Goal: Task Accomplishment & Management: Use online tool/utility

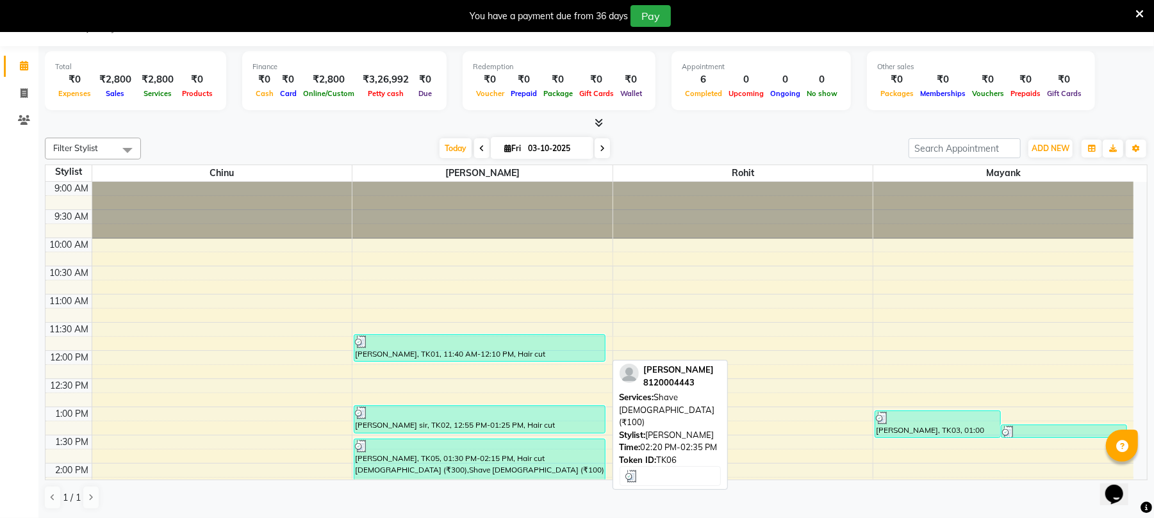
scroll to position [134, 0]
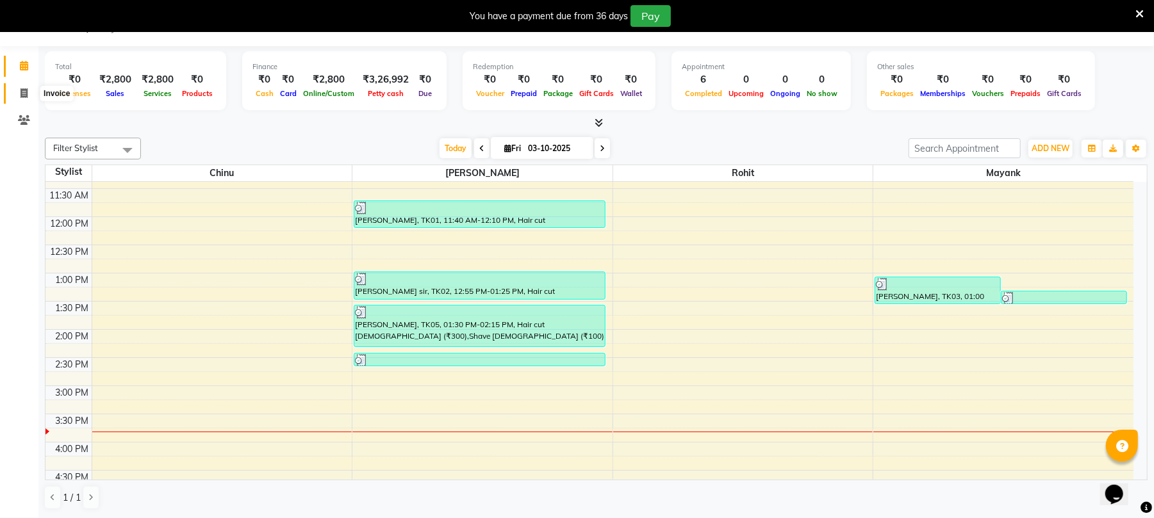
drag, startPoint x: 16, startPoint y: 93, endPoint x: 26, endPoint y: 94, distance: 9.6
click at [16, 93] on span at bounding box center [24, 94] width 22 height 15
select select "service"
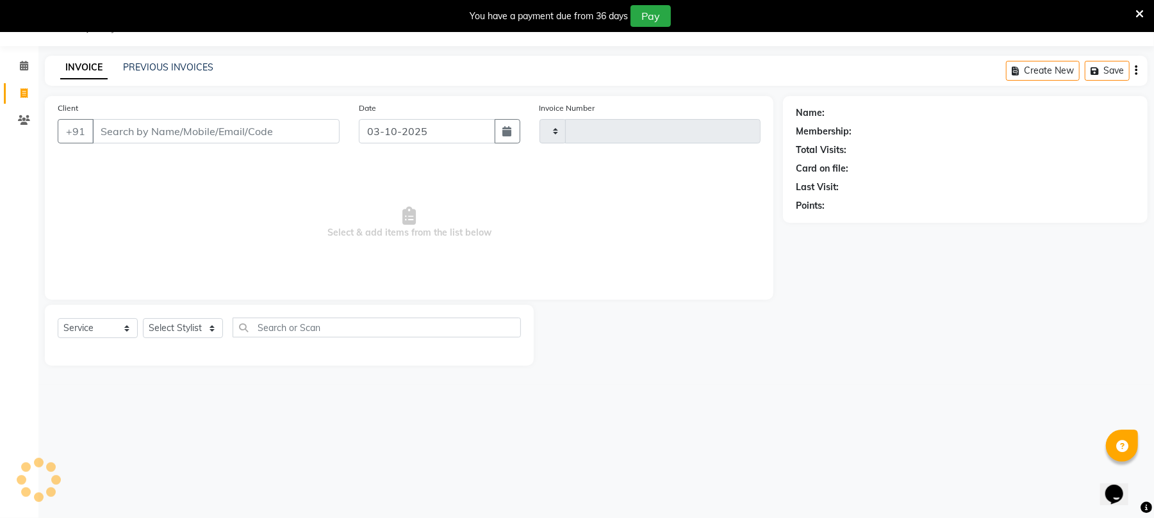
scroll to position [32, 0]
type input "2620"
select select "32"
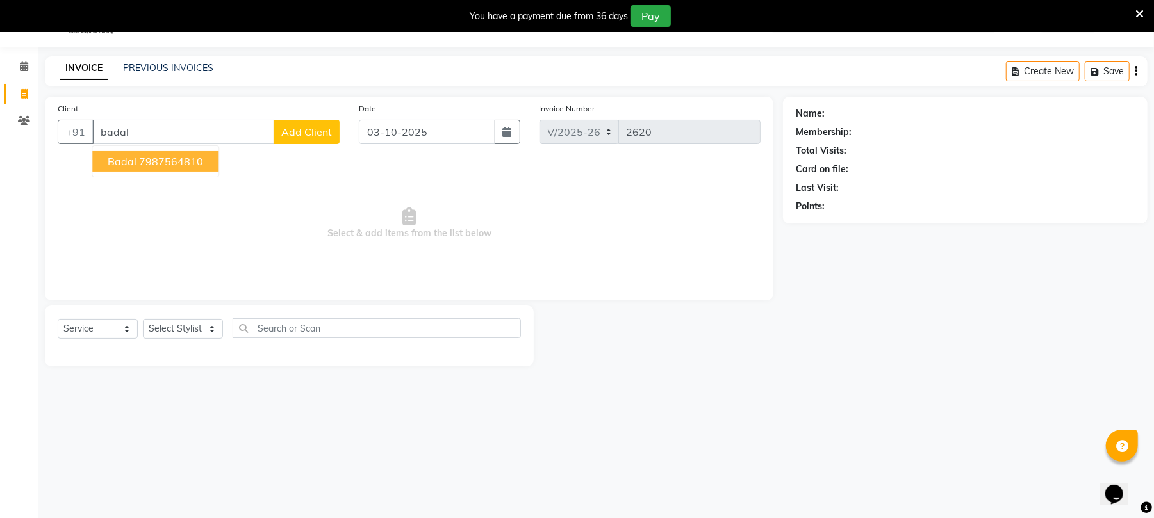
click at [167, 165] on ngb-highlight "7987564810" at bounding box center [171, 161] width 64 height 13
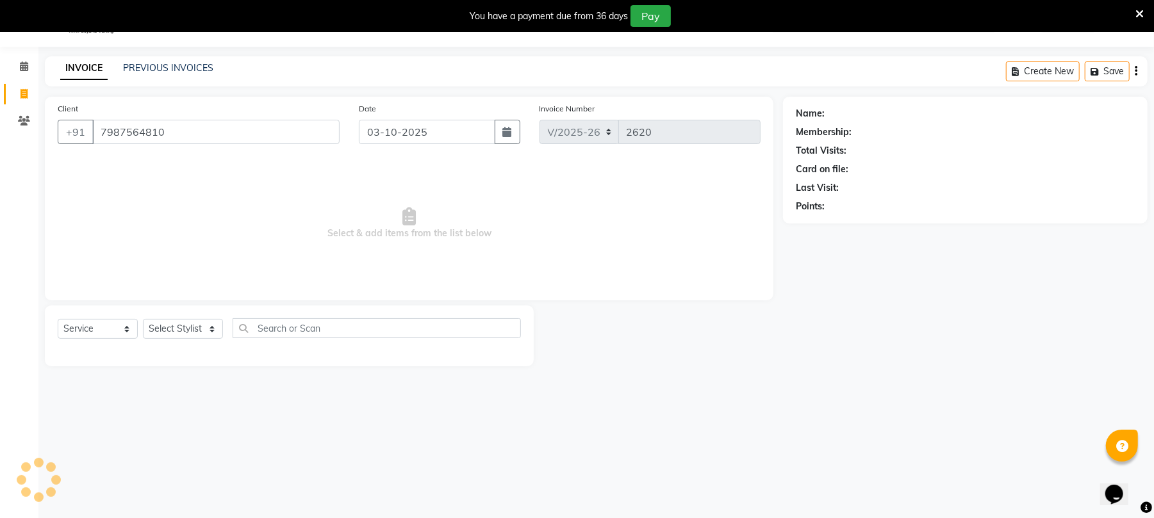
type input "7987564810"
click at [174, 332] on select "Select Stylist Chinu [PERSON_NAME] Reception Rohit" at bounding box center [183, 329] width 80 height 20
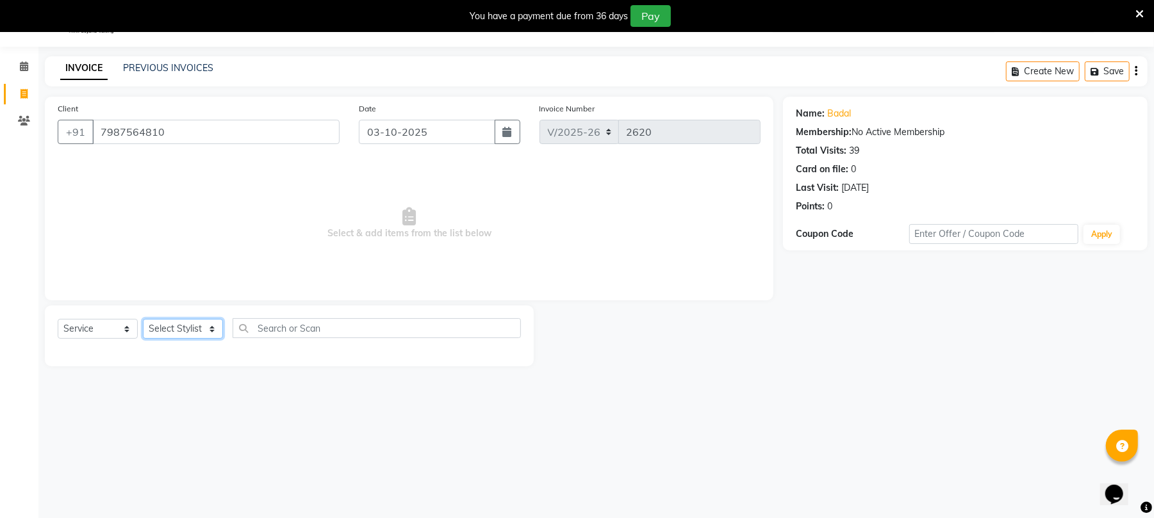
select select "39020"
click at [143, 319] on select "Select Stylist Chinu [PERSON_NAME] Reception Rohit" at bounding box center [183, 329] width 80 height 20
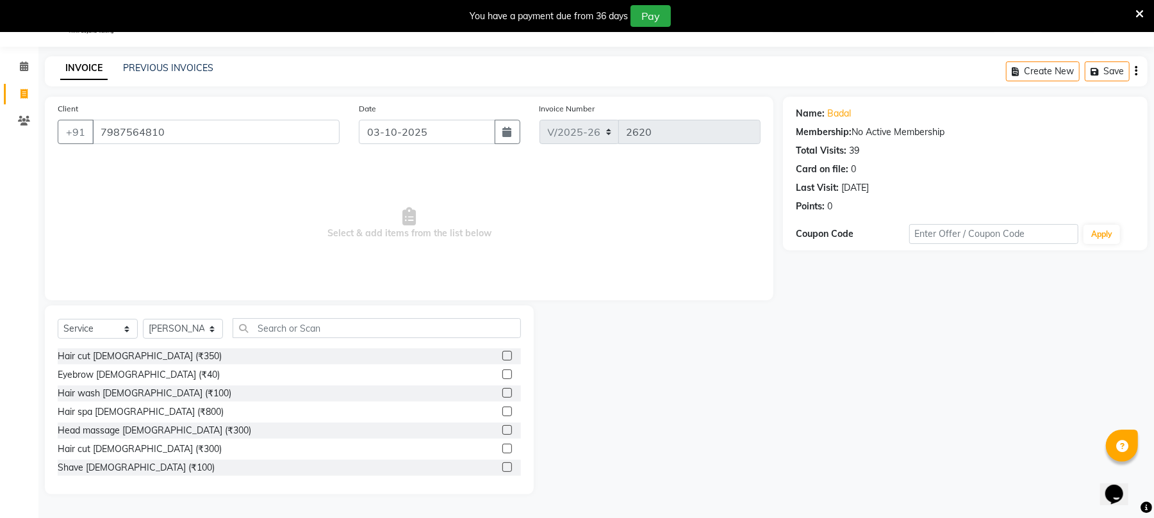
click at [502, 452] on label at bounding box center [507, 449] width 10 height 10
click at [502, 452] on input "checkbox" at bounding box center [506, 449] width 8 height 8
click at [502, 452] on label at bounding box center [507, 449] width 10 height 10
click at [502, 452] on input "checkbox" at bounding box center [506, 449] width 8 height 8
checkbox input "false"
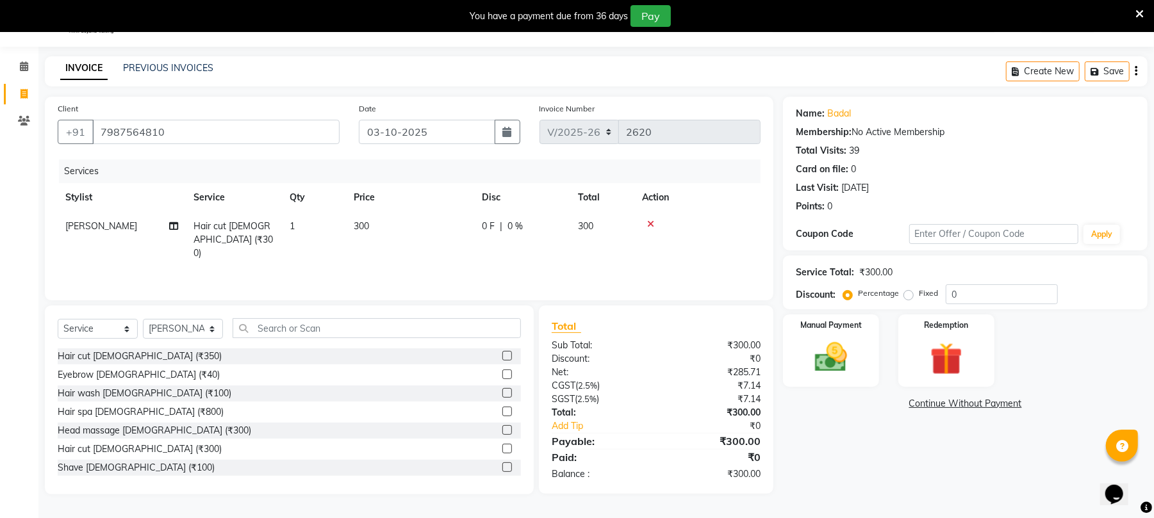
click at [450, 229] on td "300" at bounding box center [410, 240] width 128 height 56
select select "39020"
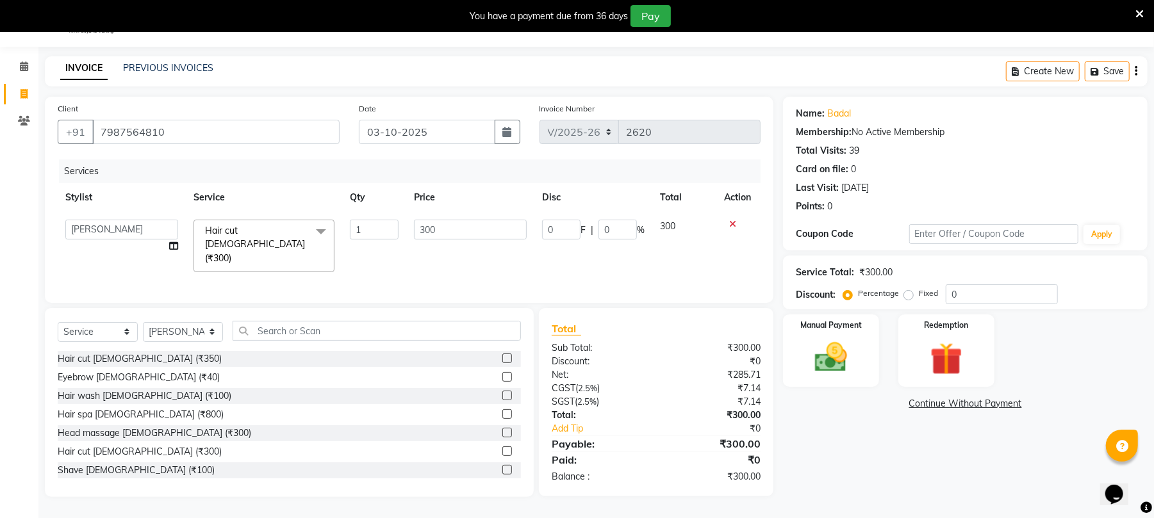
click at [456, 228] on input "300" at bounding box center [470, 230] width 113 height 20
type input "3"
type input "850"
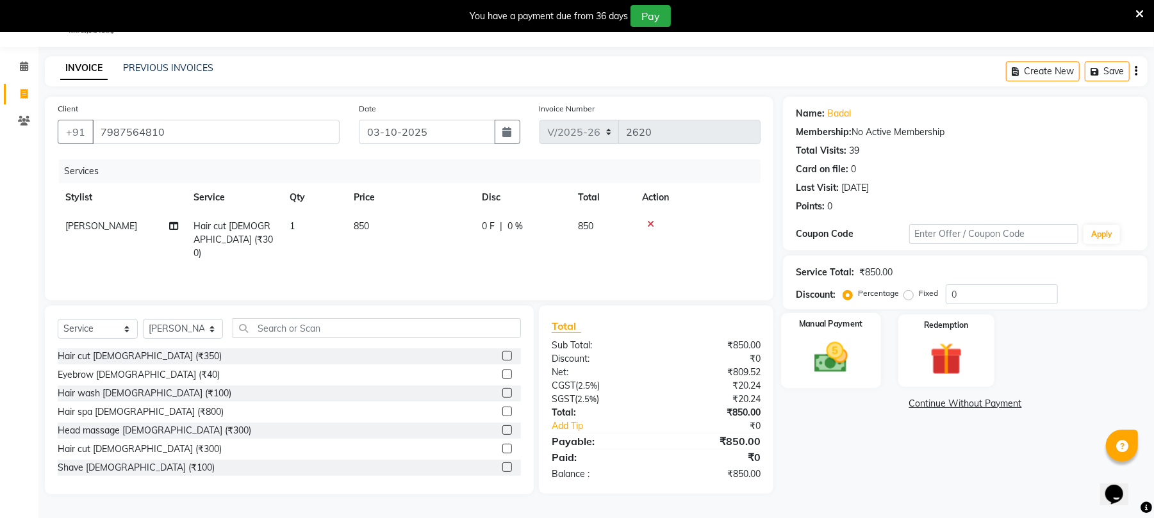
click at [782, 343] on div "Manual Payment" at bounding box center [831, 350] width 100 height 75
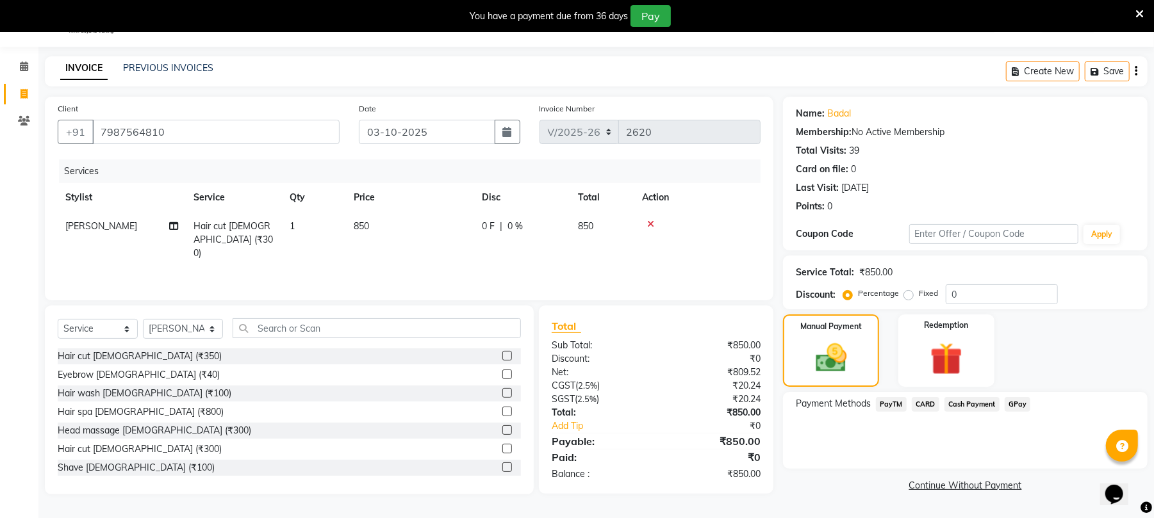
click at [1008, 400] on span "GPay" at bounding box center [1018, 404] width 26 height 15
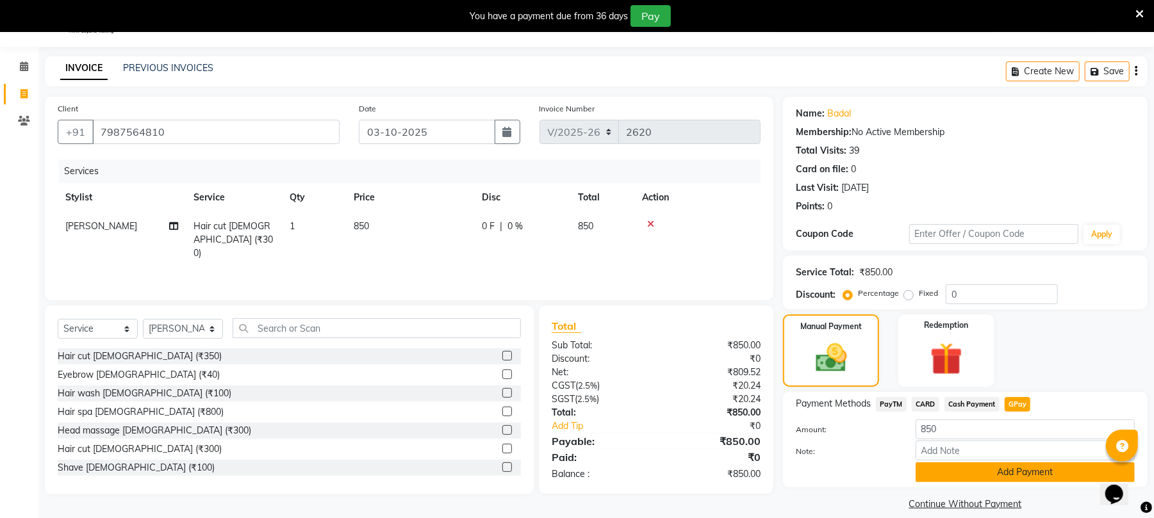
click at [1023, 475] on button "Add Payment" at bounding box center [1025, 473] width 219 height 20
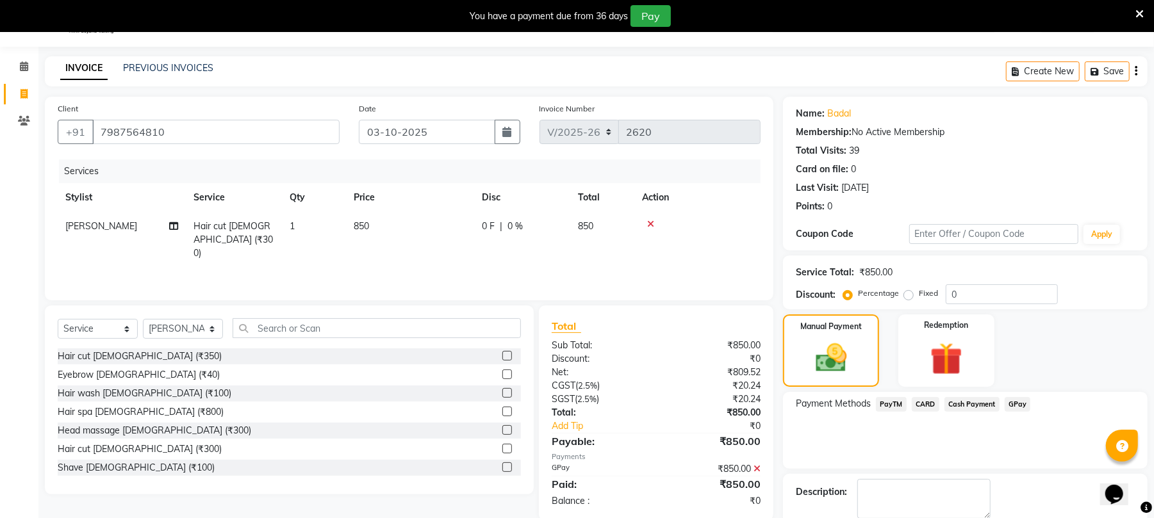
scroll to position [101, 0]
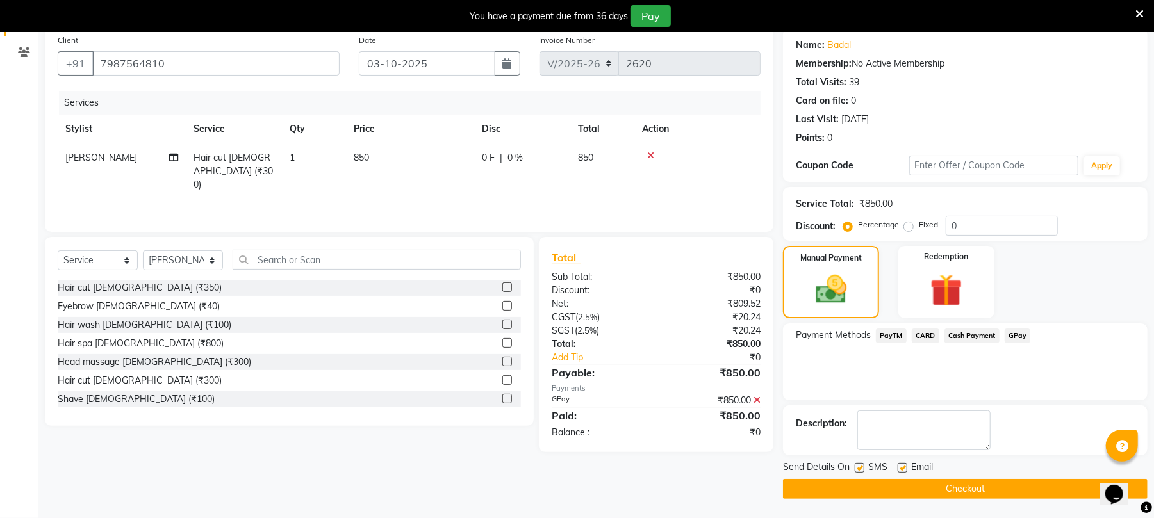
click at [1038, 497] on button "Checkout" at bounding box center [965, 489] width 365 height 20
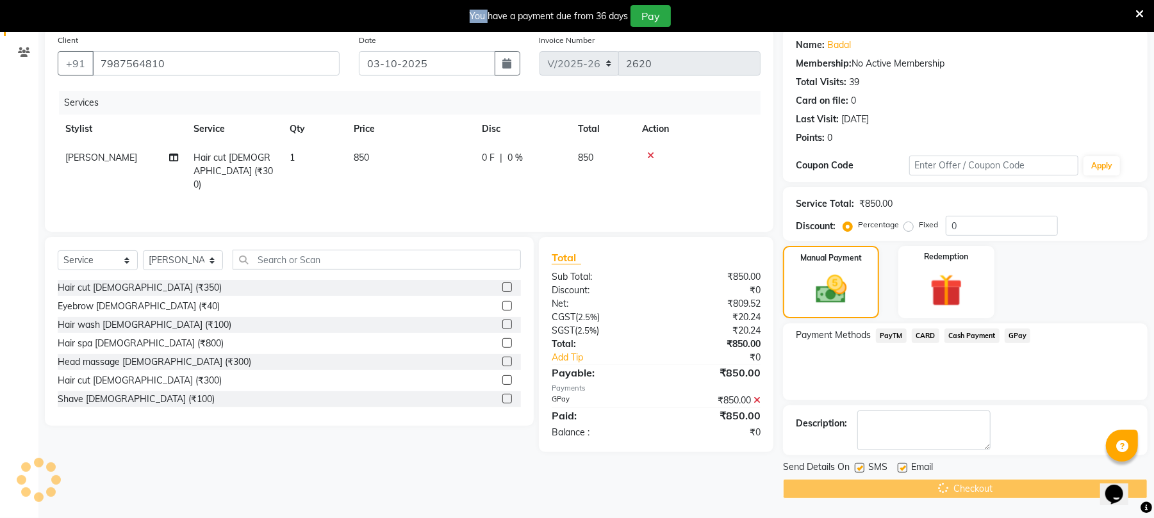
click at [1037, 496] on div "Checkout" at bounding box center [965, 489] width 365 height 20
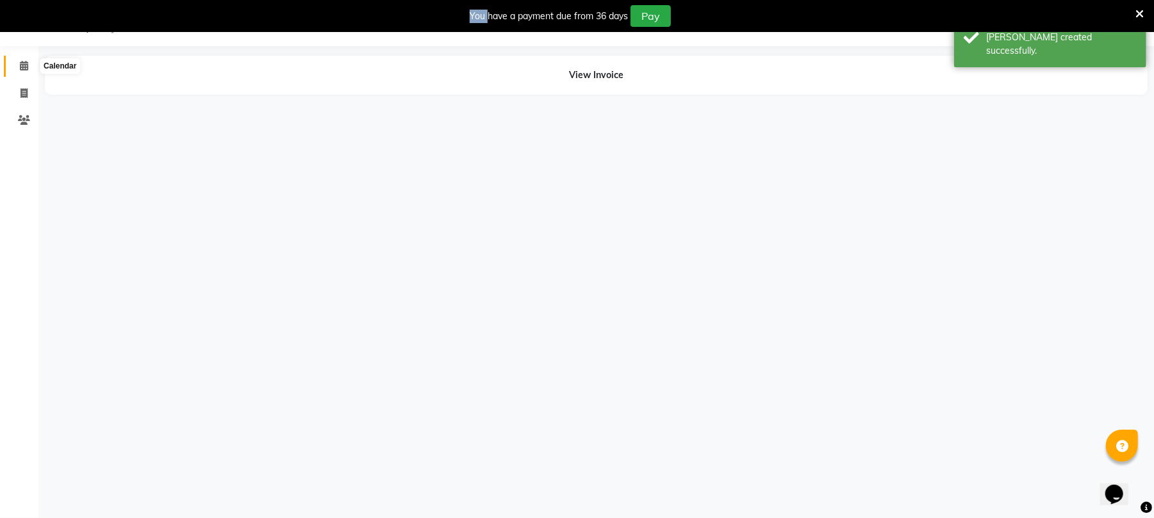
scroll to position [32, 0]
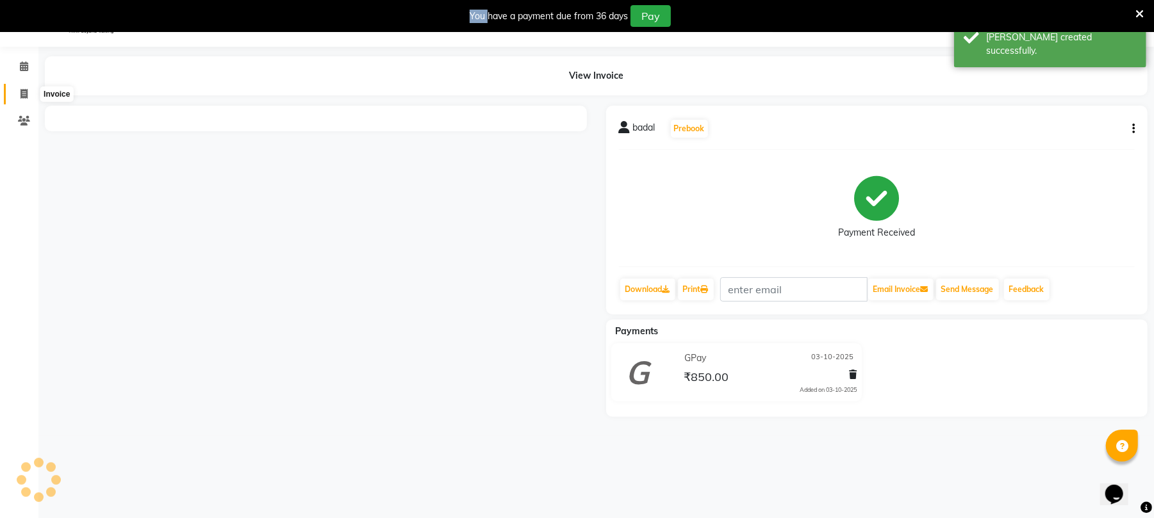
click at [19, 87] on span at bounding box center [24, 94] width 22 height 15
select select "service"
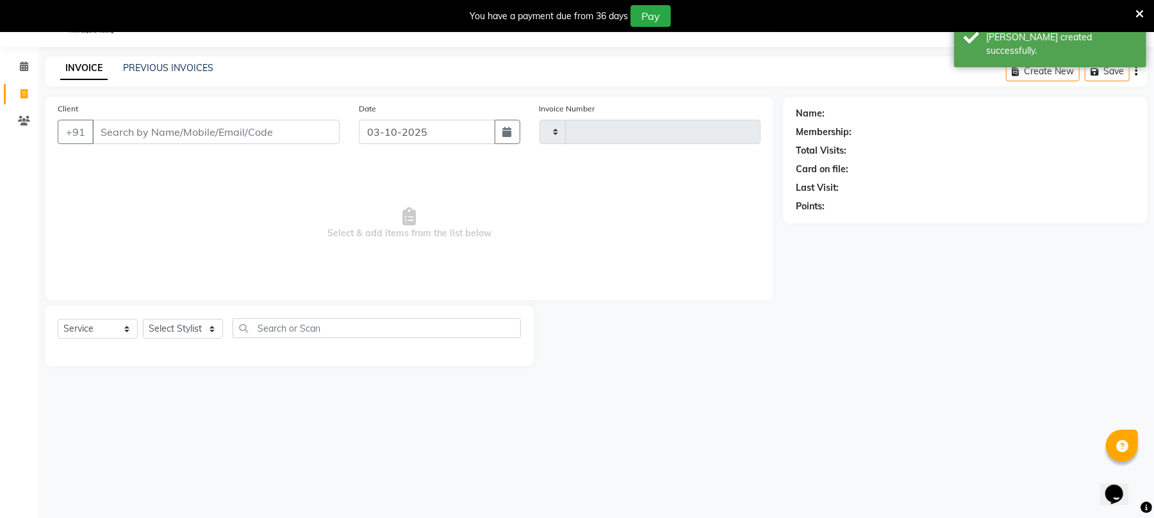
type input "2621"
select select "32"
click at [11, 68] on link "Calendar" at bounding box center [19, 66] width 31 height 21
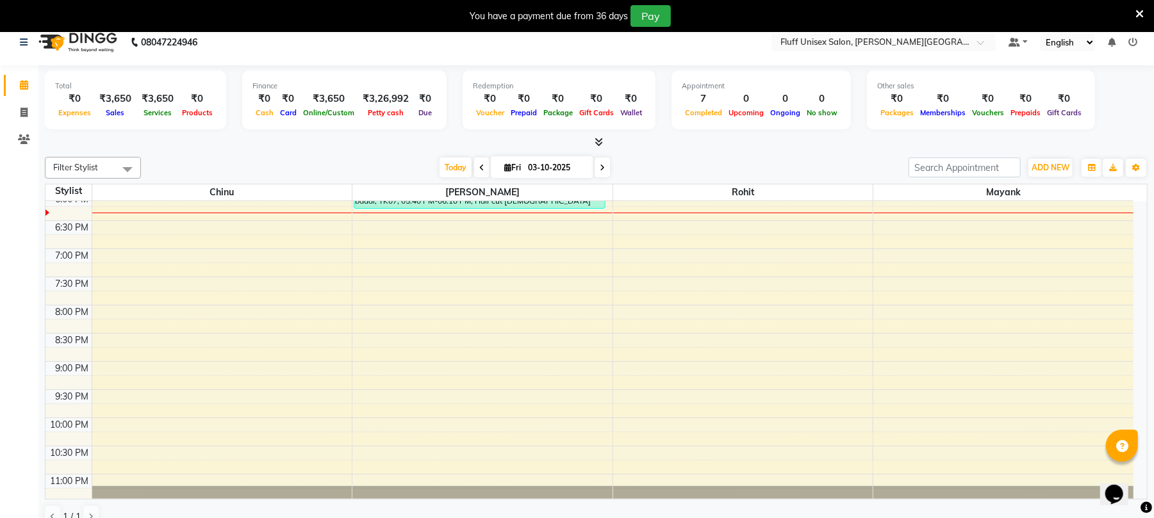
scroll to position [33, 0]
